Goal: Task Accomplishment & Management: Manage account settings

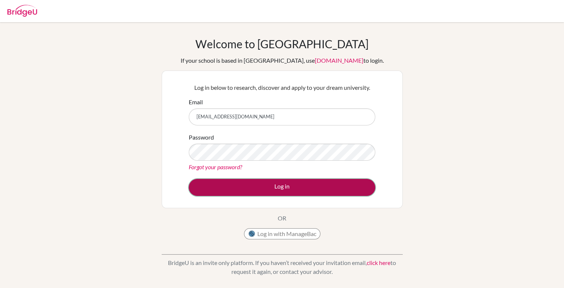
click at [314, 190] on button "Log in" at bounding box center [282, 187] width 187 height 17
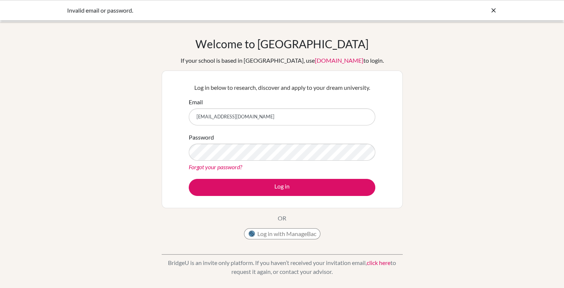
click at [289, 115] on input "[EMAIL_ADDRESS][DOMAIN_NAME]" at bounding box center [282, 116] width 187 height 17
type input "stu502704@misdoha.com"
click at [189, 179] on button "Log in" at bounding box center [282, 187] width 187 height 17
